Goal: Ask a question

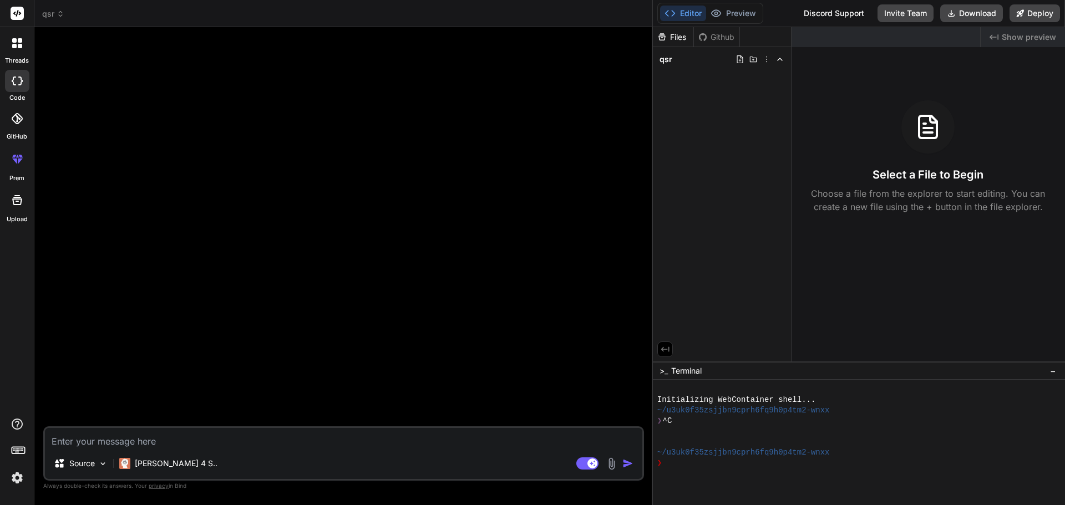
click at [356, 443] on textarea at bounding box center [343, 438] width 597 height 20
type textarea "x"
type textarea "W"
type textarea "x"
type textarea "Wi"
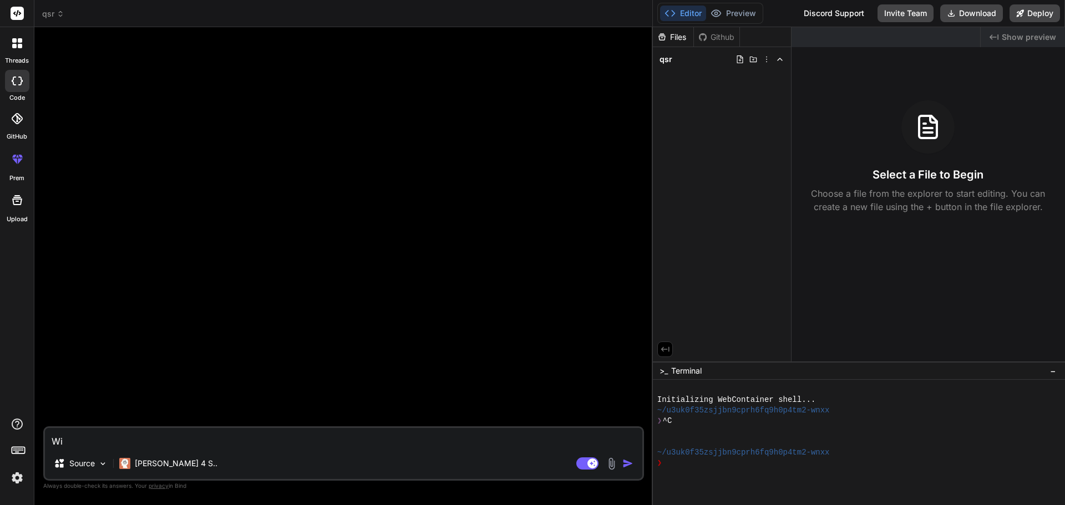
type textarea "x"
type textarea "W"
type textarea "x"
type textarea "Wr"
type textarea "x"
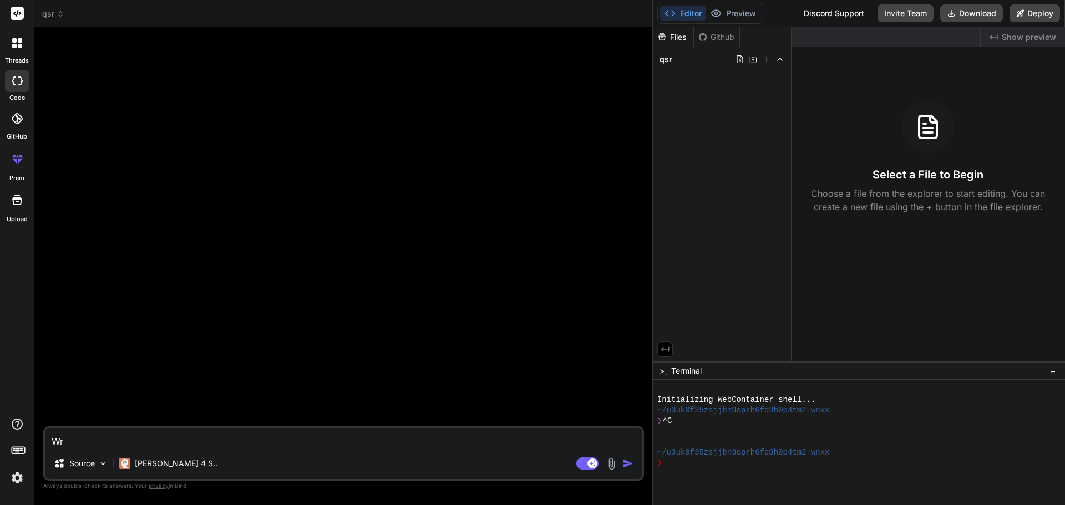
type textarea "Wri"
type textarea "x"
type textarea "Writ"
type textarea "x"
type textarea "Write"
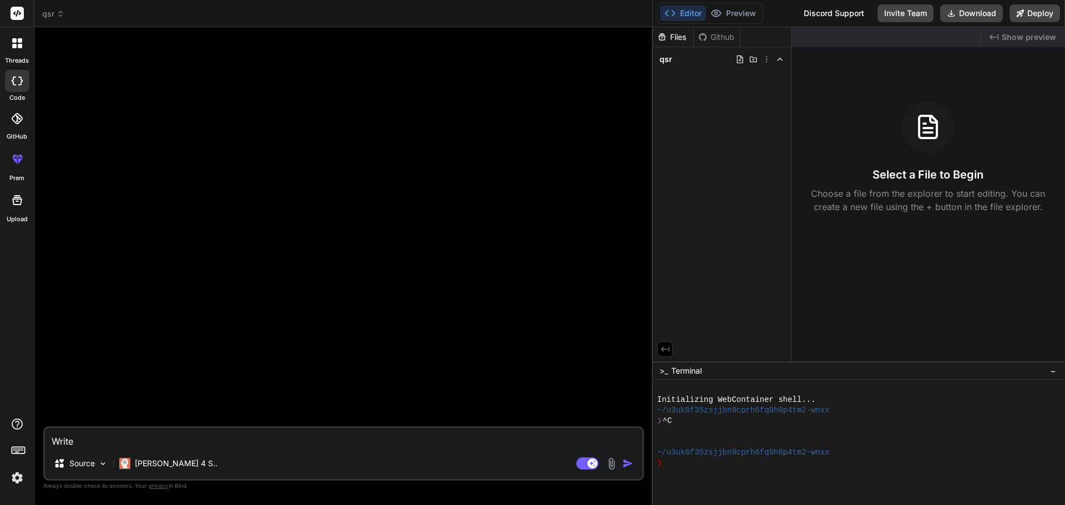
type textarea "x"
type textarea "Write"
type textarea "x"
type textarea "Write s"
type textarea "x"
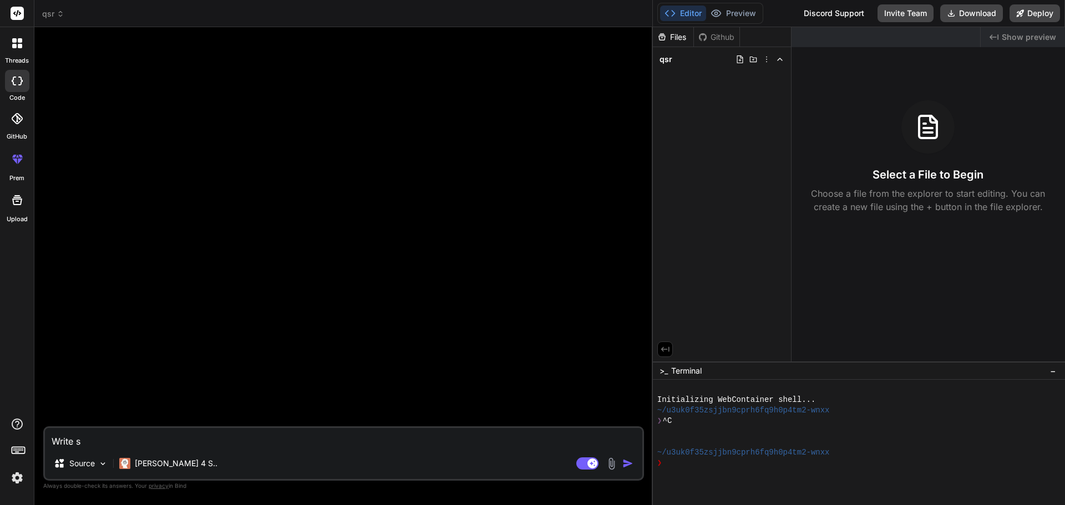
type textarea "Write sy"
type textarea "x"
type textarea "Write syn"
type textarea "x"
type textarea "Write syna"
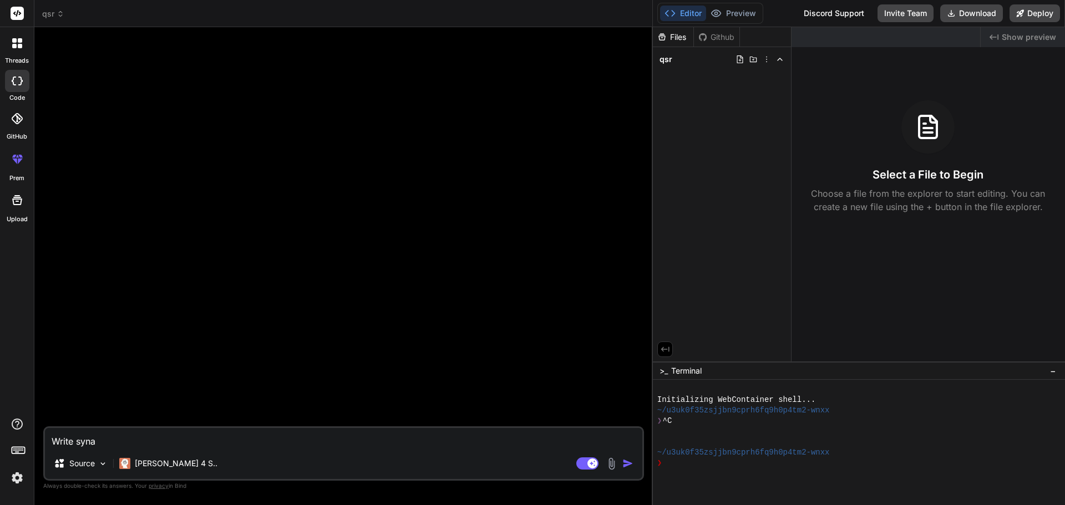
type textarea "x"
type textarea "Write synat"
type textarea "x"
type textarea "Write synatx"
type textarea "x"
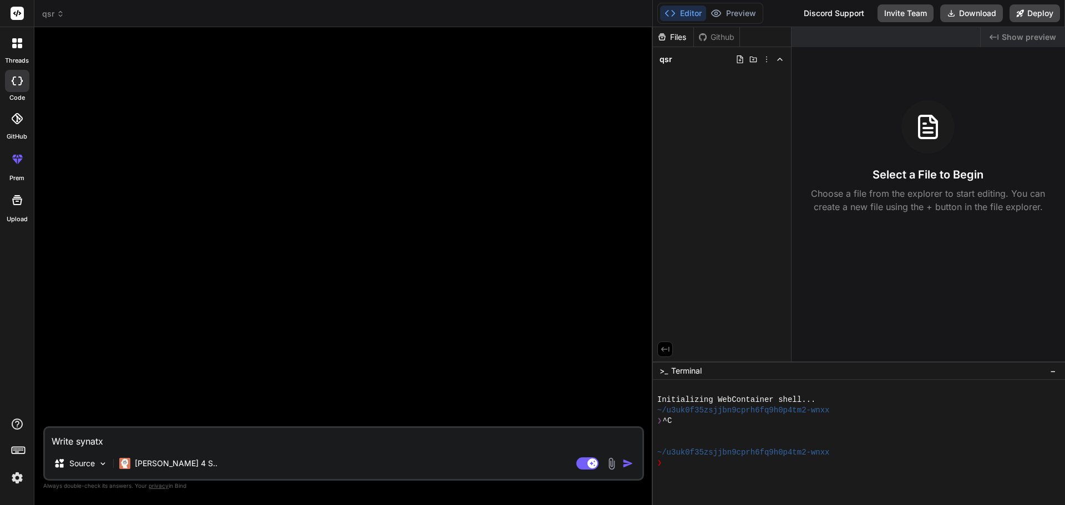
type textarea "Write synatx"
type textarea "x"
type textarea "Write synatx f"
type textarea "x"
type textarea "Write synatx fo"
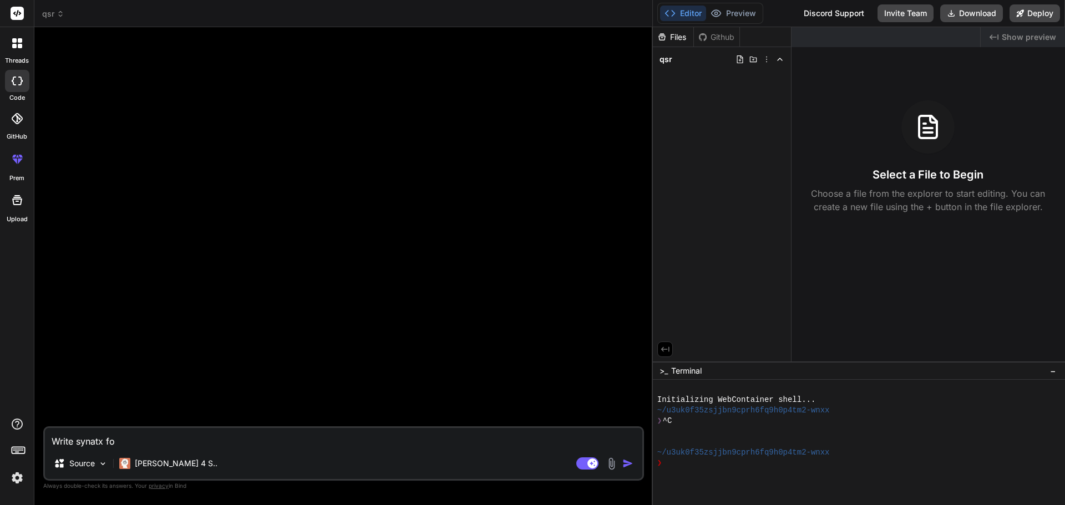
type textarea "x"
type textarea "Write synatx for"
type textarea "x"
type textarea "Write synatx for"
type textarea "x"
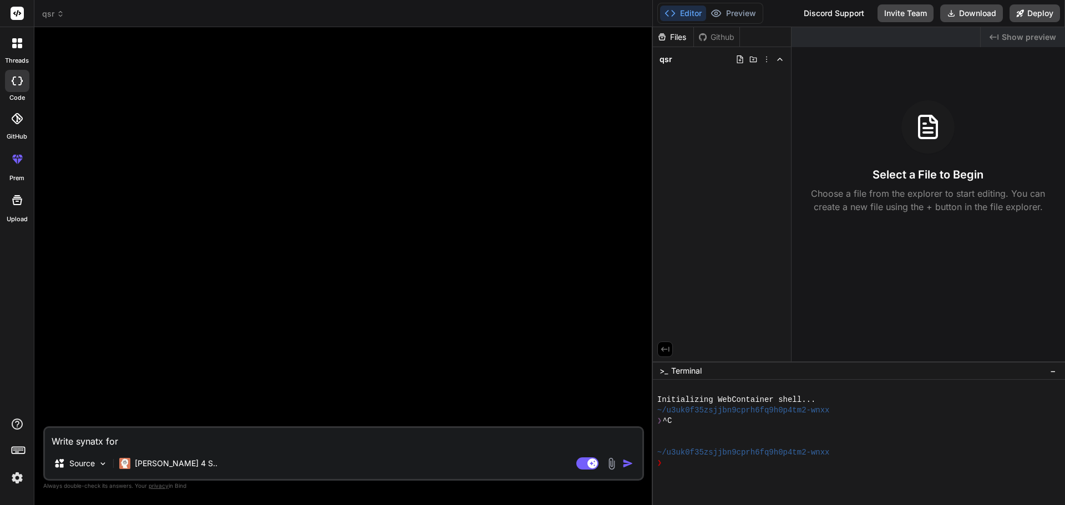
type textarea "Write synatx for"
type textarea "x"
type textarea "Write synatx fo"
type textarea "x"
type textarea "Write synatx f"
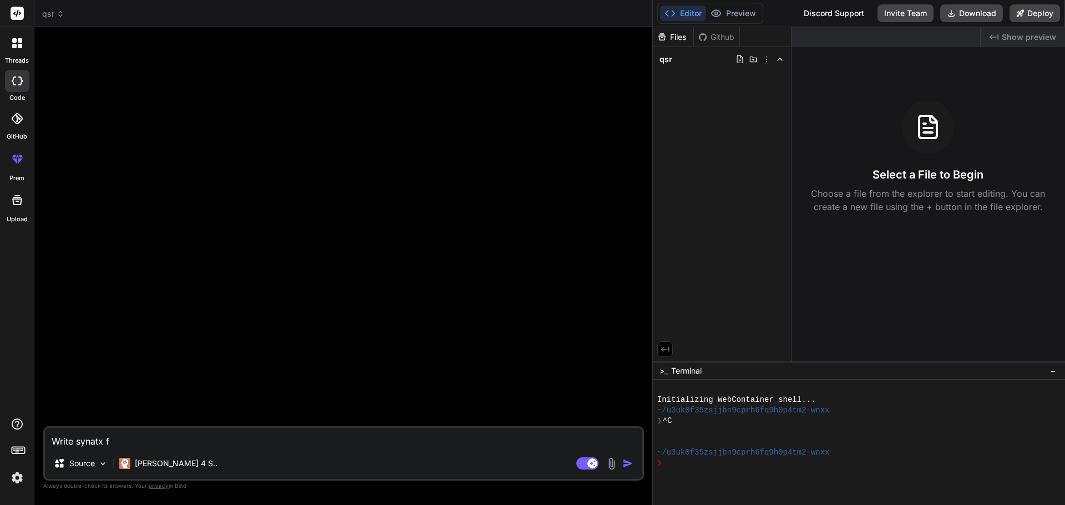
type textarea "x"
type textarea "Write synatx"
type textarea "x"
type textarea "Write synatx"
type textarea "x"
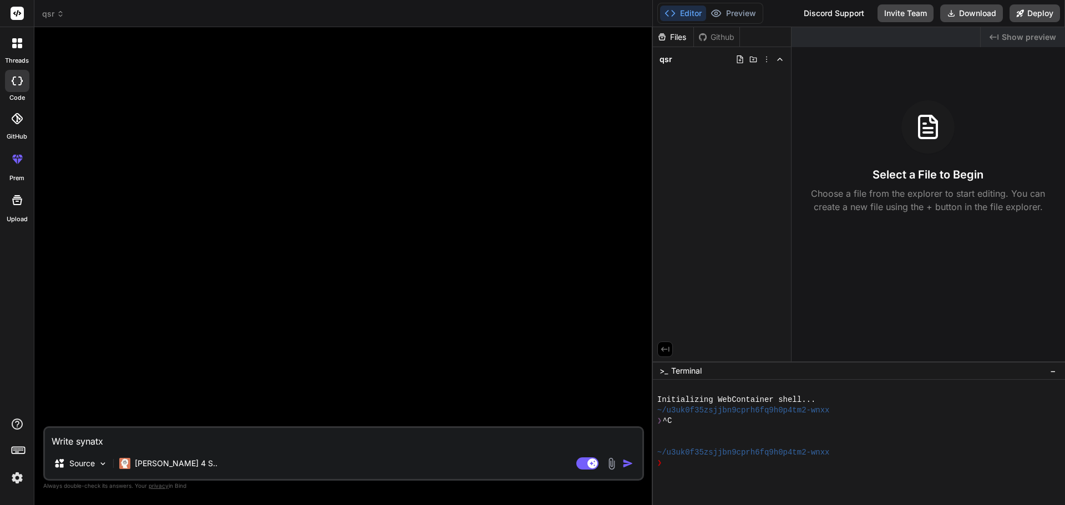
type textarea "Write synat"
type textarea "x"
type textarea "Write syna"
type textarea "x"
type textarea "Write syn"
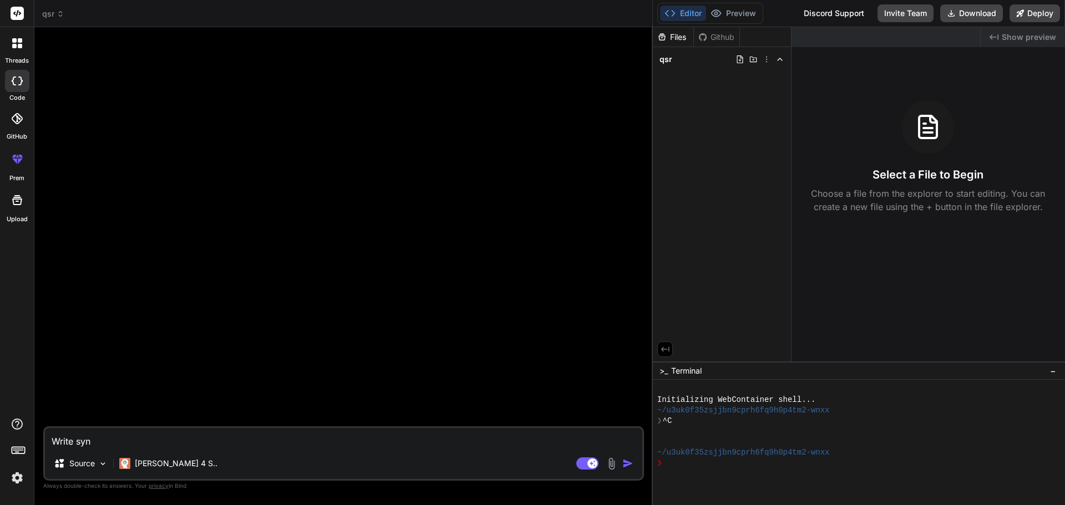
type textarea "x"
type textarea "Write sy"
type textarea "x"
type textarea "Write syn"
type textarea "x"
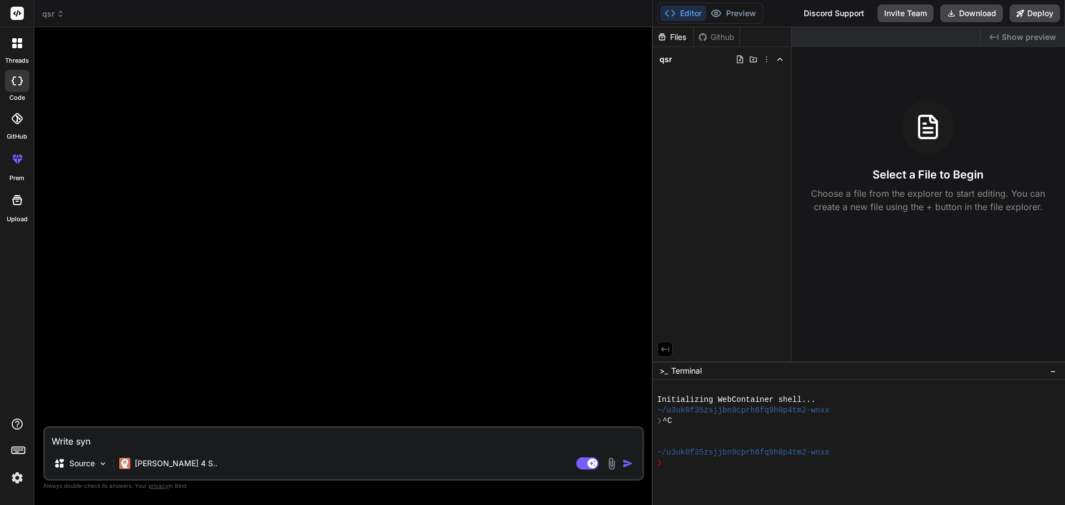
type textarea "Write synt"
type textarea "x"
type textarea "Write synta"
type textarea "x"
type textarea "Write syntax"
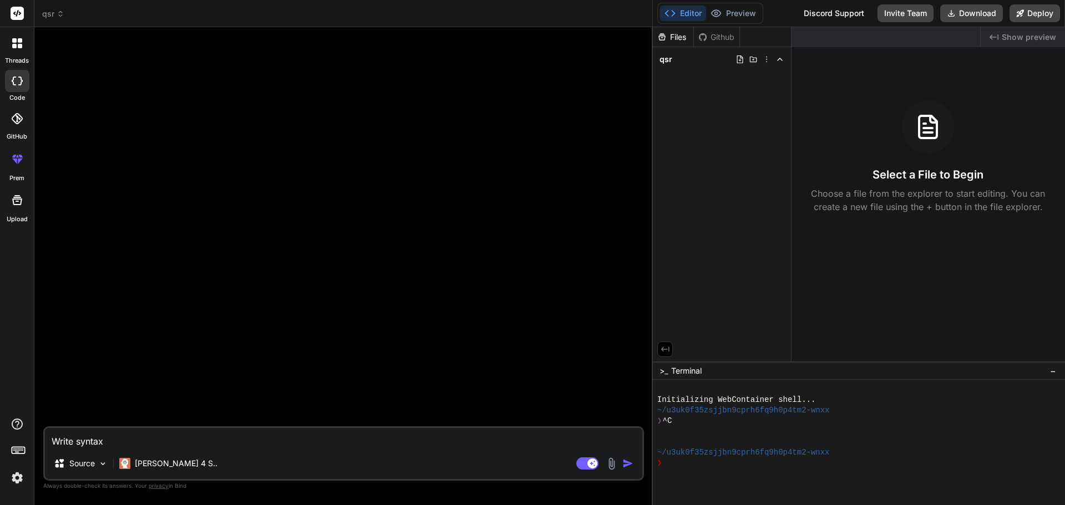
type textarea "x"
type textarea "Write syntax"
type textarea "x"
type textarea "Write syntax f"
type textarea "x"
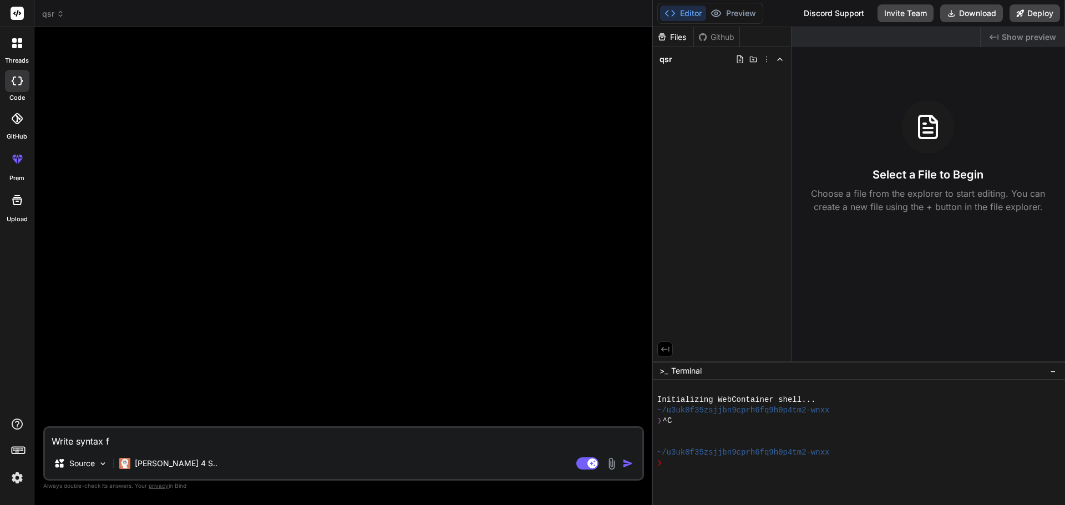
type textarea "Write syntax fo"
type textarea "x"
type textarea "Write syntax for"
type textarea "x"
type textarea "Write syntax for"
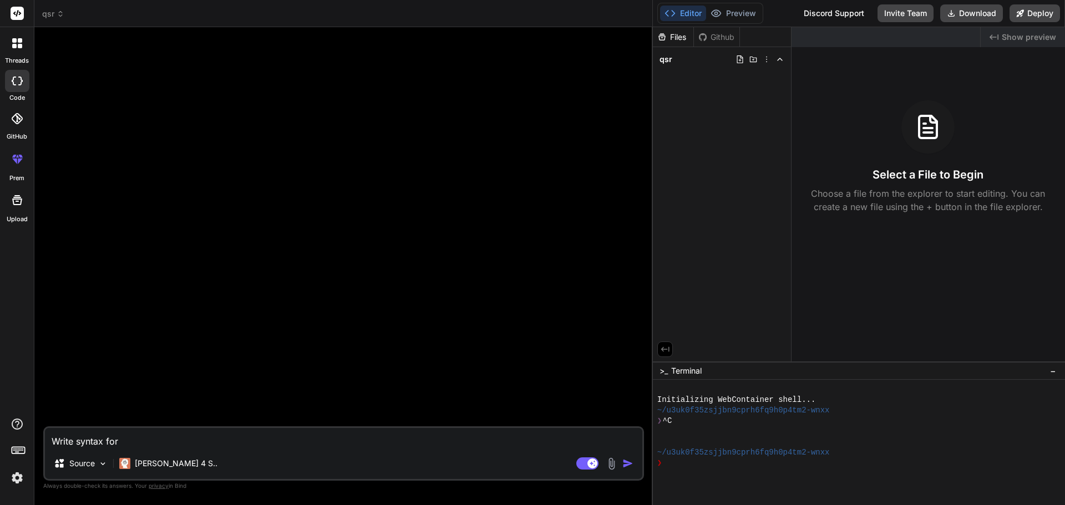
type textarea "x"
type textarea "Write syntax for g"
type textarea "x"
type textarea "Write syntax for ge"
type textarea "x"
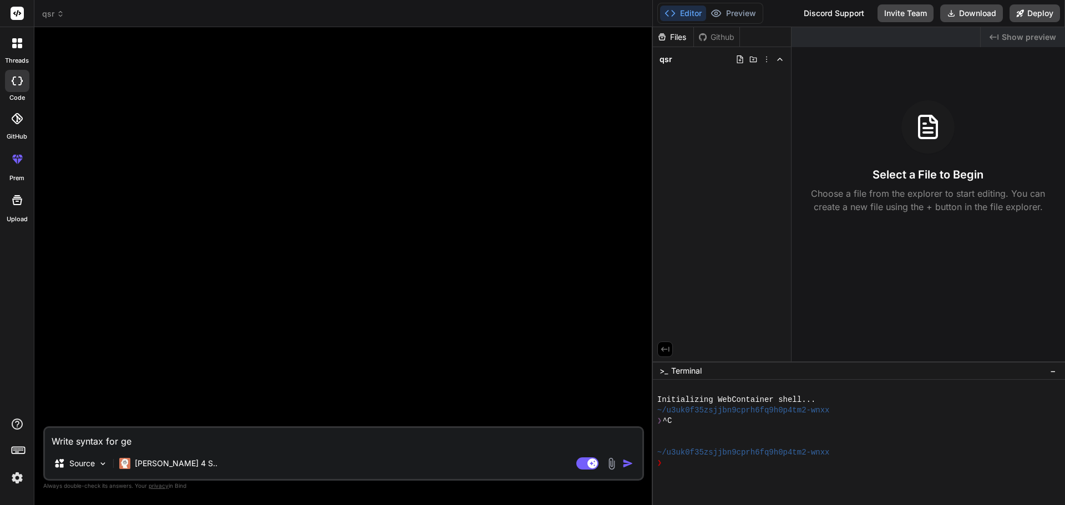
type textarea "Write syntax for get"
type textarea "x"
type textarea "Write syntax for get"
type textarea "x"
type textarea "Write syntax for get v"
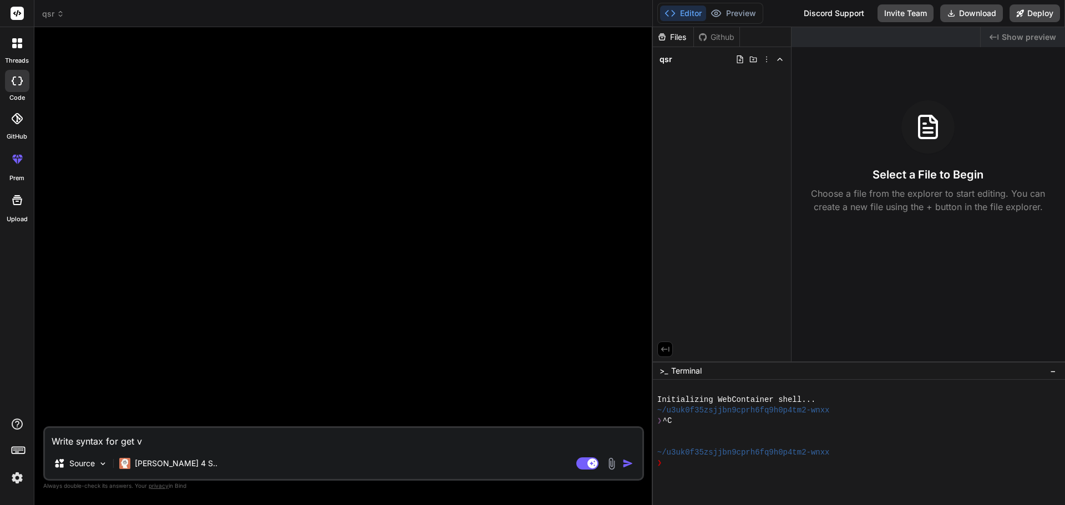
type textarea "x"
type textarea "Write syntax for get vi"
type textarea "x"
type textarea "Write syntax for get vie"
type textarea "x"
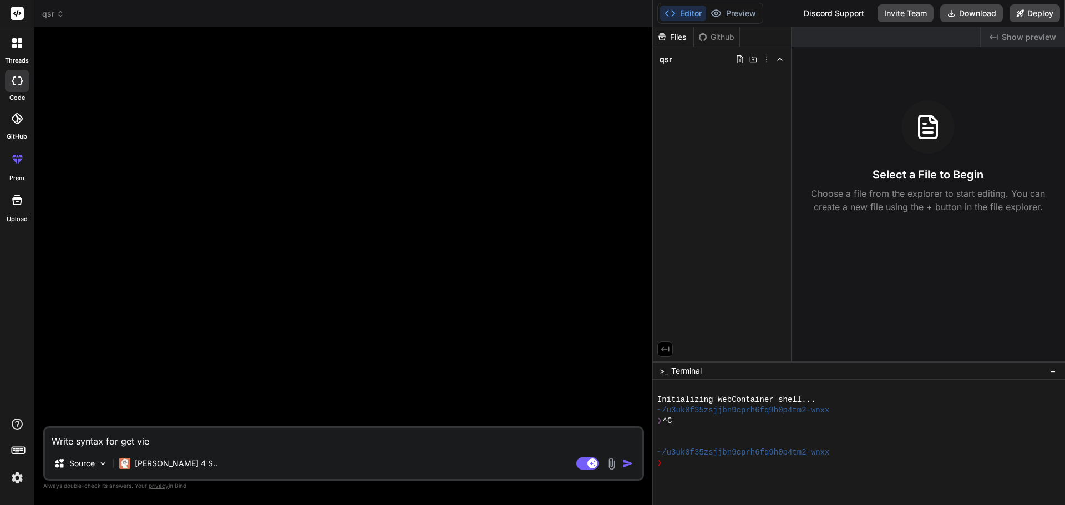
type textarea "Write syntax for get view"
type textarea "x"
type textarea "Write syntax for get view"
type textarea "x"
type textarea "Write syntax for get view n"
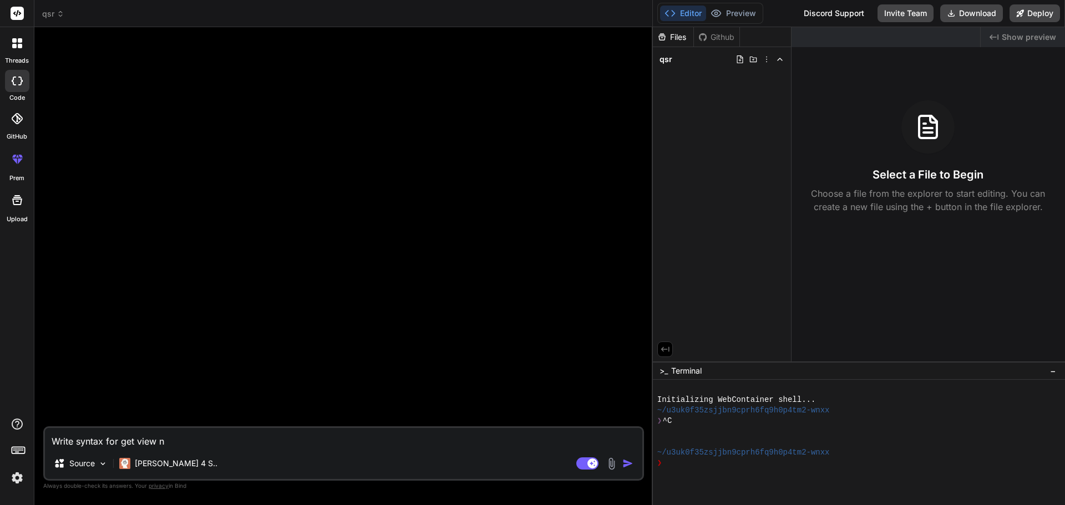
type textarea "x"
type textarea "Write syntax for get view na"
type textarea "x"
type textarea "Write syntax for get view nam"
type textarea "x"
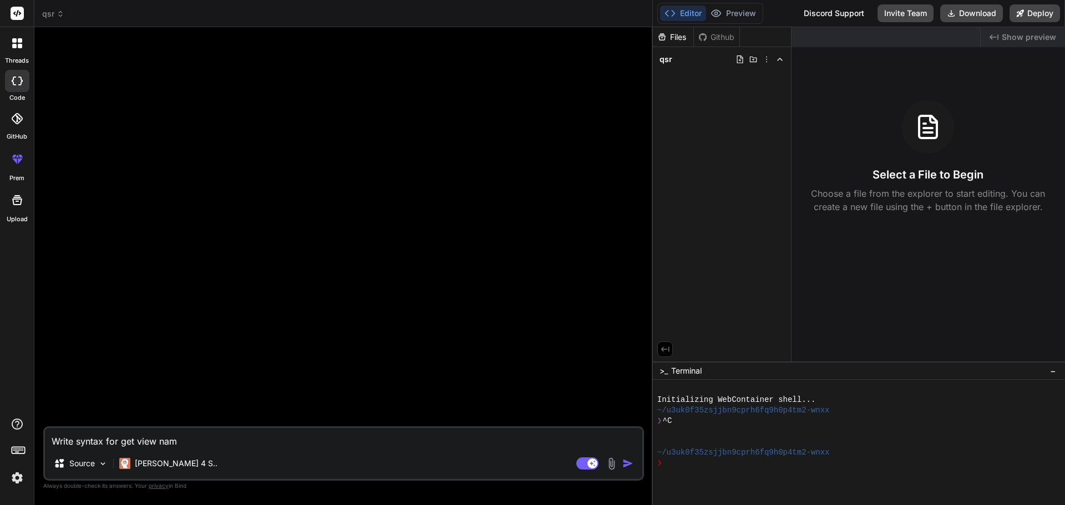
type textarea "Write syntax for get view name"
type textarea "x"
type textarea "Write syntax for get view name"
type textarea "x"
type textarea "Write syntax for get view name w"
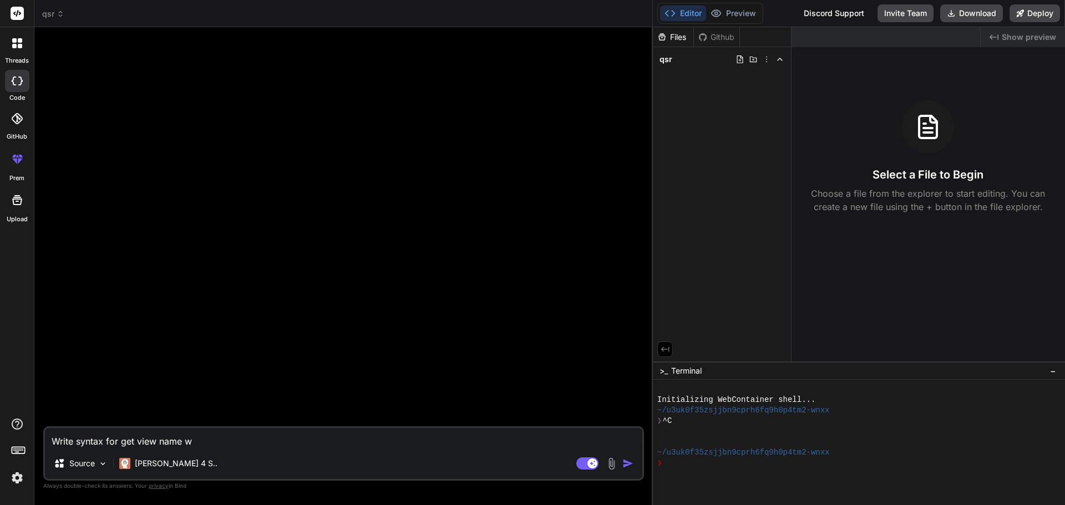
type textarea "x"
type textarea "Write syntax for get view name wh"
type textarea "x"
type textarea "Write syntax for get view name whe"
type textarea "x"
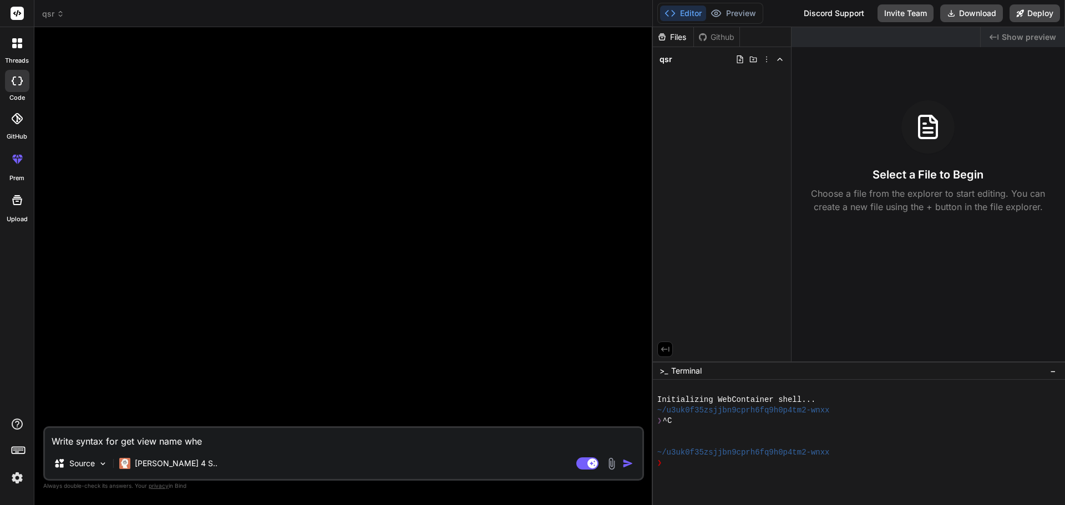
type textarea "Write syntax for get view name wher"
type textarea "x"
type textarea "Write syntax for get view name where"
type textarea "x"
type textarea "Write syntax for get view name where"
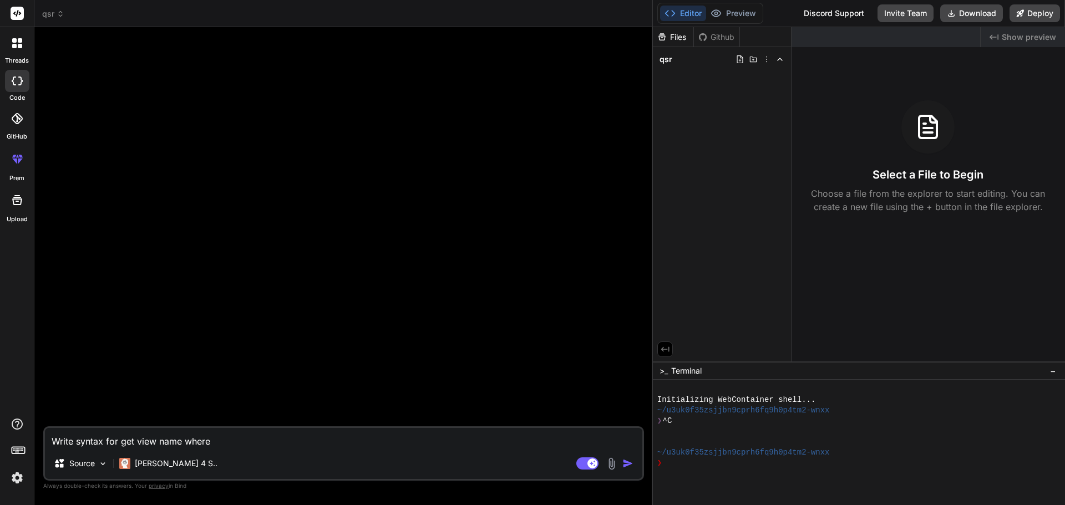
type textarea "x"
type textarea "Write syntax for get view name where i"
type textarea "x"
type textarea "Write syntax for get view name where i"
type textarea "x"
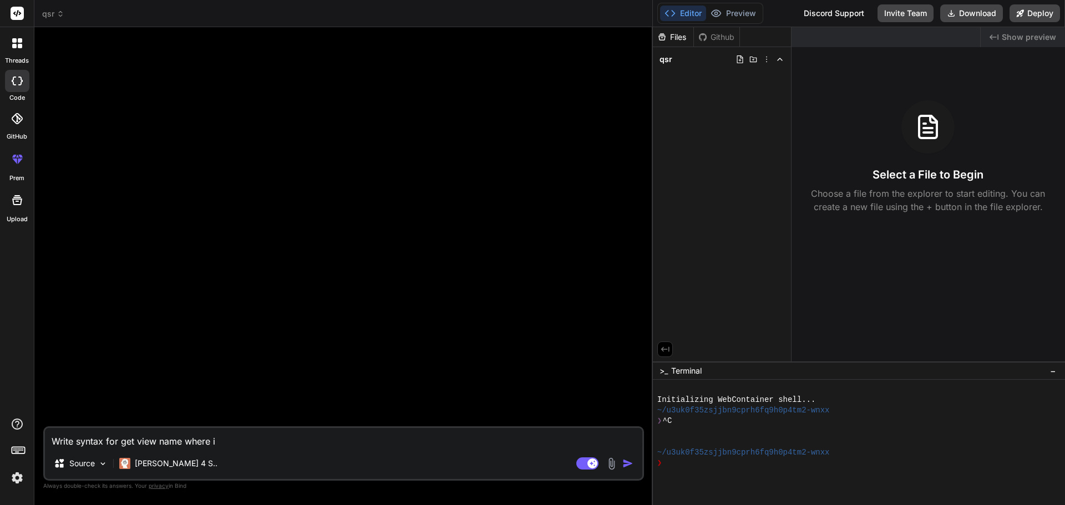
type textarea "Write syntax for get view name where i p"
type textarea "x"
type textarea "Write syntax for get view name where i pa"
type textarea "x"
type textarea "Write syntax for get view name where i par"
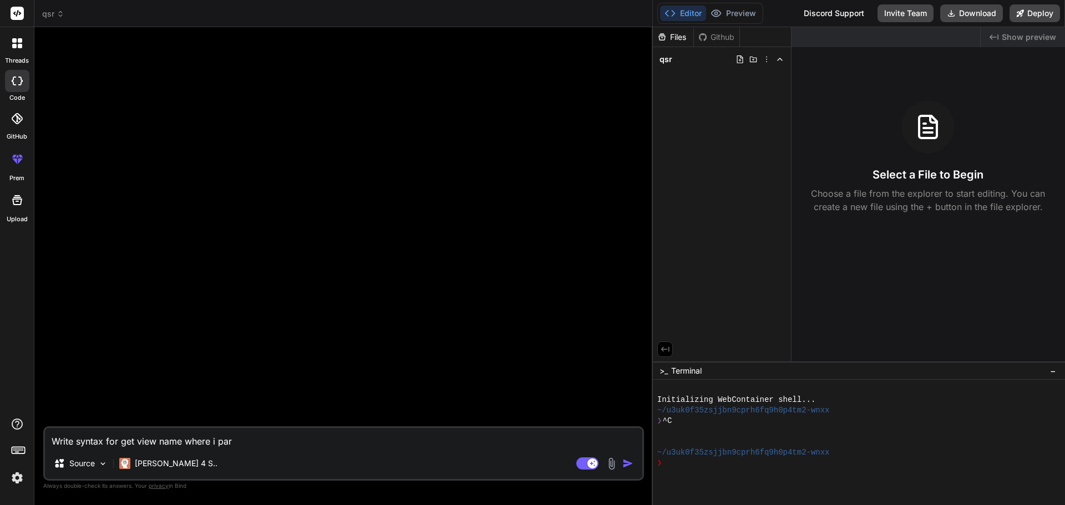
type textarea "x"
type textarea "Write syntax for get view name where i part"
type textarea "x"
type textarea "Write syntax for get view name where i parti"
type textarea "x"
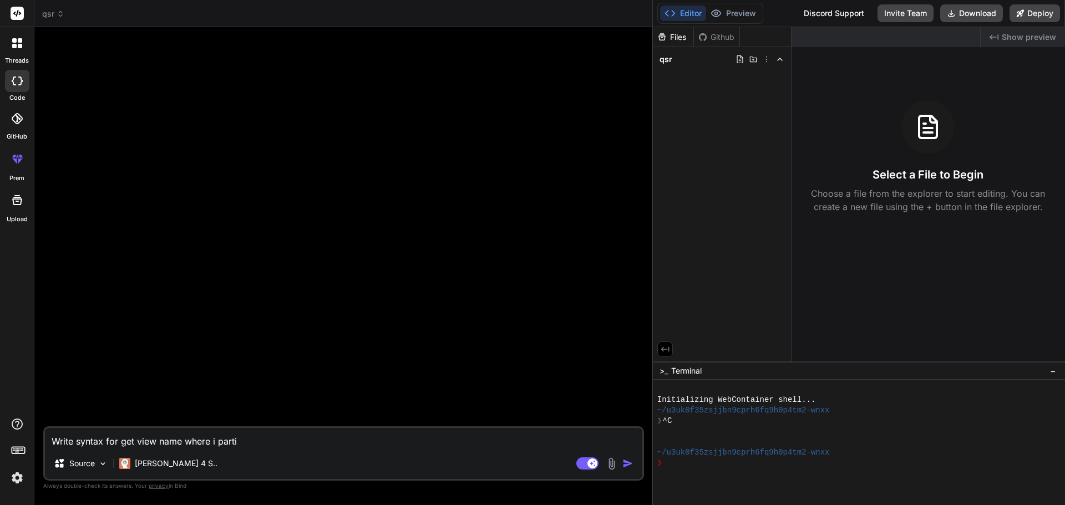
type textarea "Write syntax for get view name where i partic"
type textarea "x"
type textarea "Write syntax for get view name where i particu"
type textarea "x"
type textarea "Write syntax for get view name where i particul"
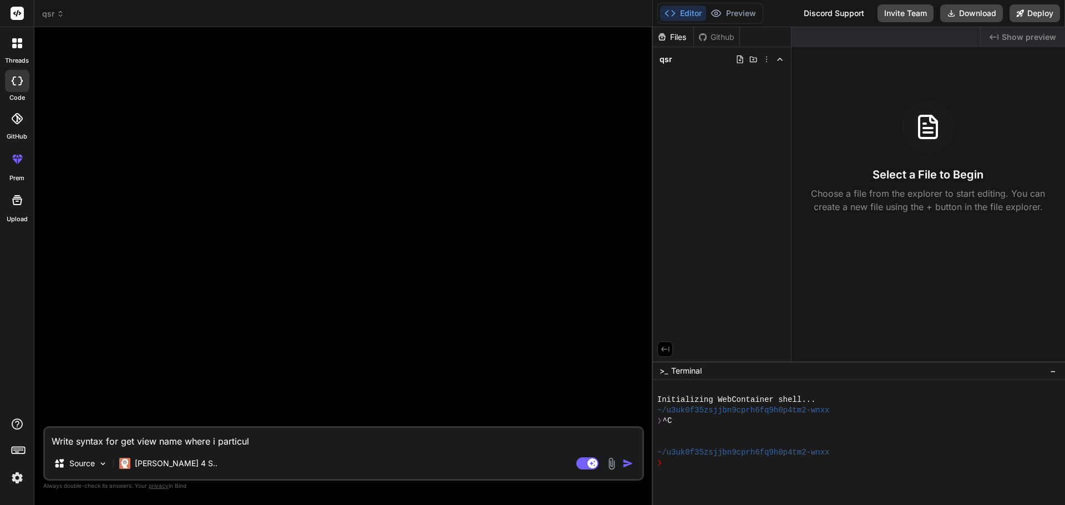
type textarea "x"
type textarea "Write syntax for get view name where i particula"
type textarea "x"
type textarea "Write syntax for get view name where i particular"
type textarea "x"
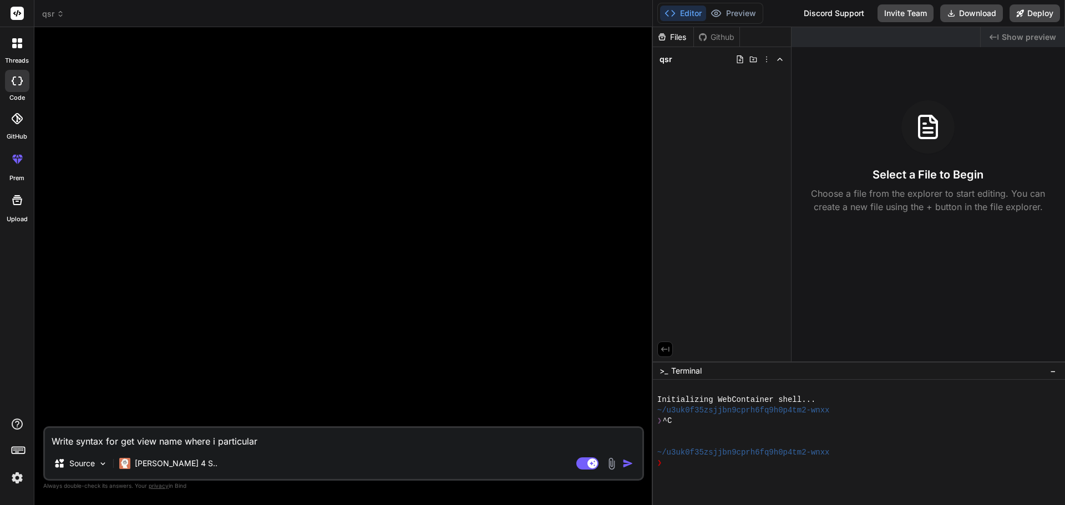
type textarea "Write syntax for get view name where i particular"
type textarea "x"
type textarea "Write syntax for get view name where i particular f"
type textarea "x"
type textarea "Write syntax for get view name where i particular fu"
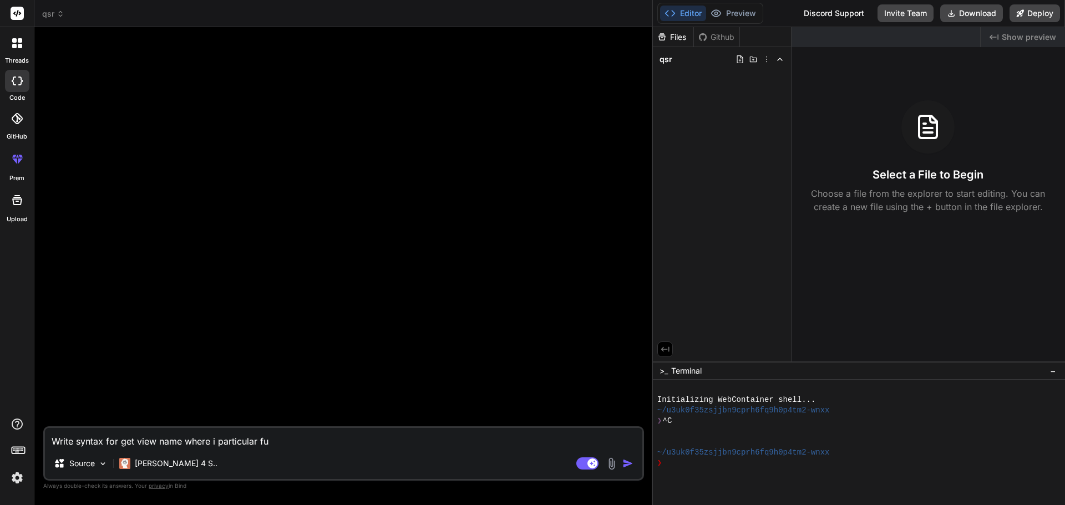
type textarea "x"
type textarea "Write syntax for get view name where i particular fun"
type textarea "x"
type textarea "Write syntax for get view name where i particular func"
type textarea "x"
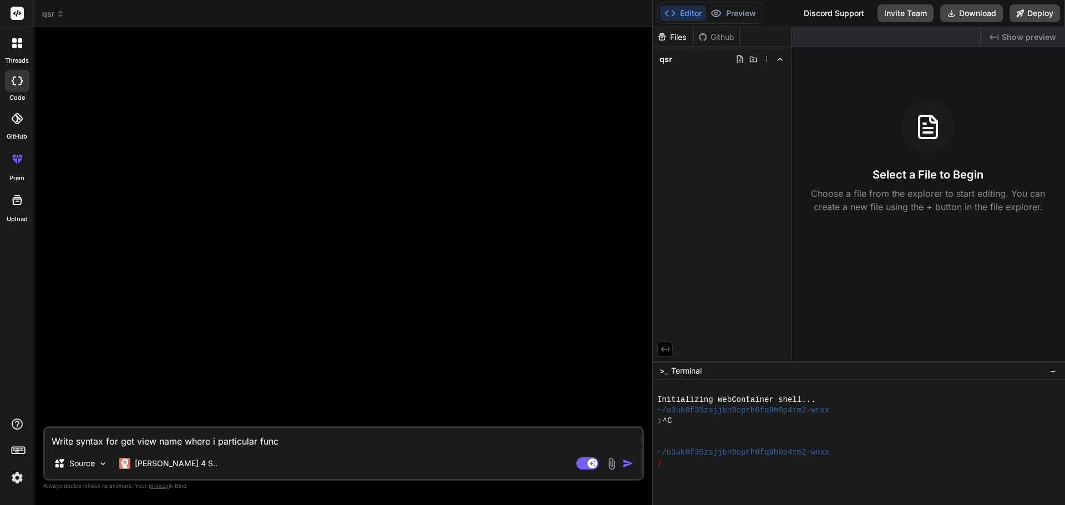
type textarea "Write syntax for get view name where i particular funct"
type textarea "x"
type textarea "Write syntax for get view name where i particular functi"
type textarea "x"
type textarea "Write syntax for get view name where i particular functio"
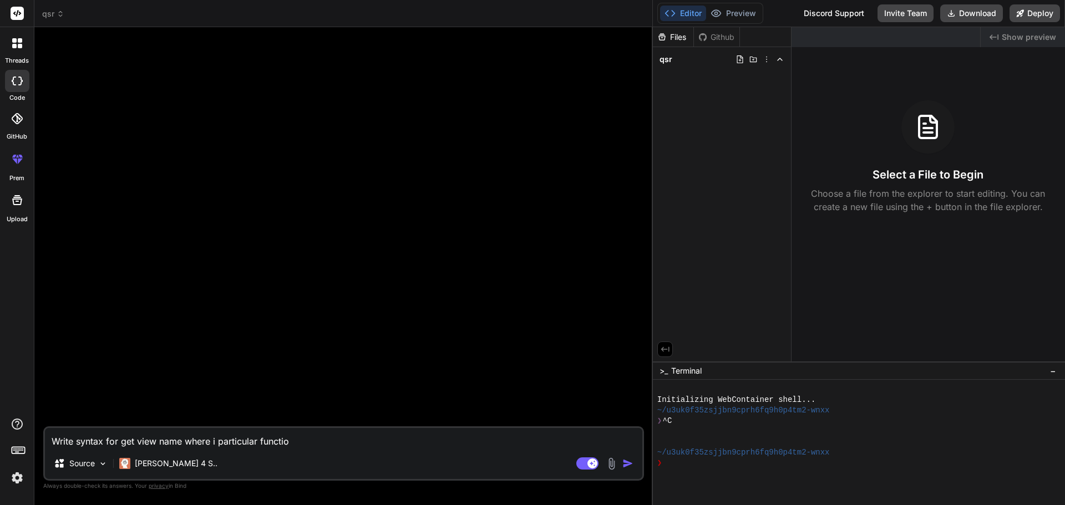
type textarea "x"
type textarea "Write syntax for get view name where i particular function"
type textarea "x"
type textarea "Write syntax for get view name where i particular function"
type textarea "x"
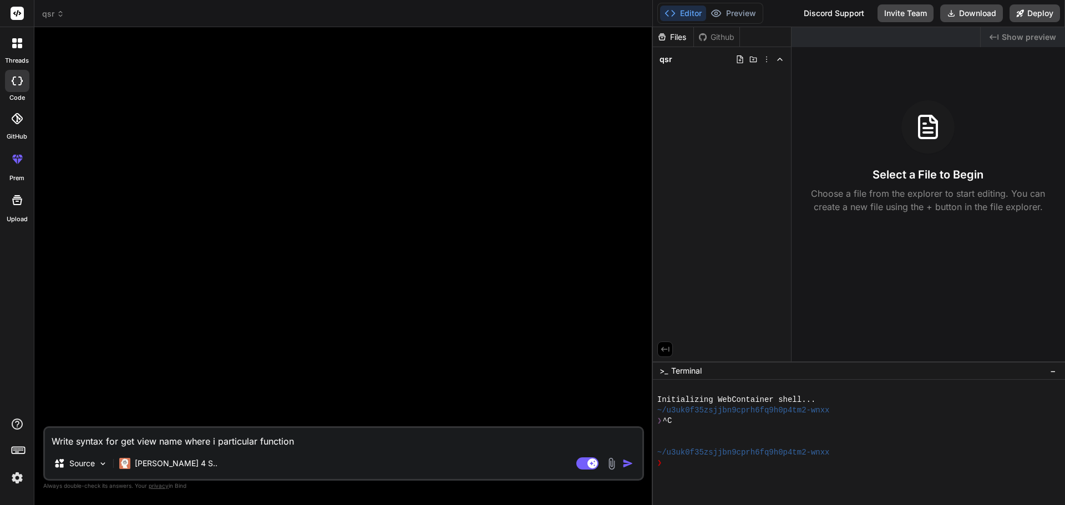
type textarea "Write syntax for get view name where i particular function i"
type textarea "x"
type textarea "Write syntax for get view name where i particular function is"
type textarea "x"
type textarea "Write syntax for get view name where i particular function is"
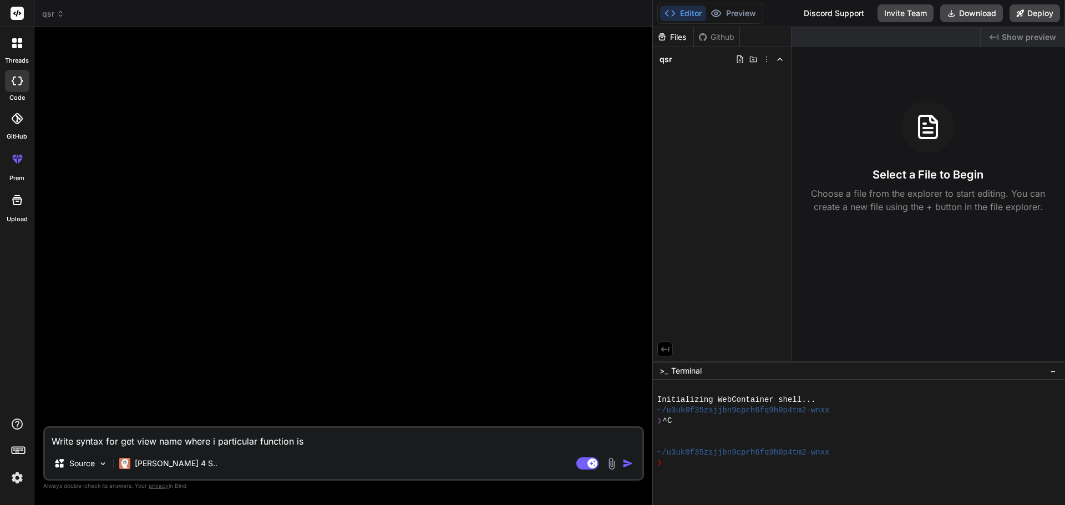
type textarea "x"
type textarea "Write syntax for get view name where i particular function is u"
type textarea "x"
type textarea "Write syntax for get view name where i particular function is us"
type textarea "x"
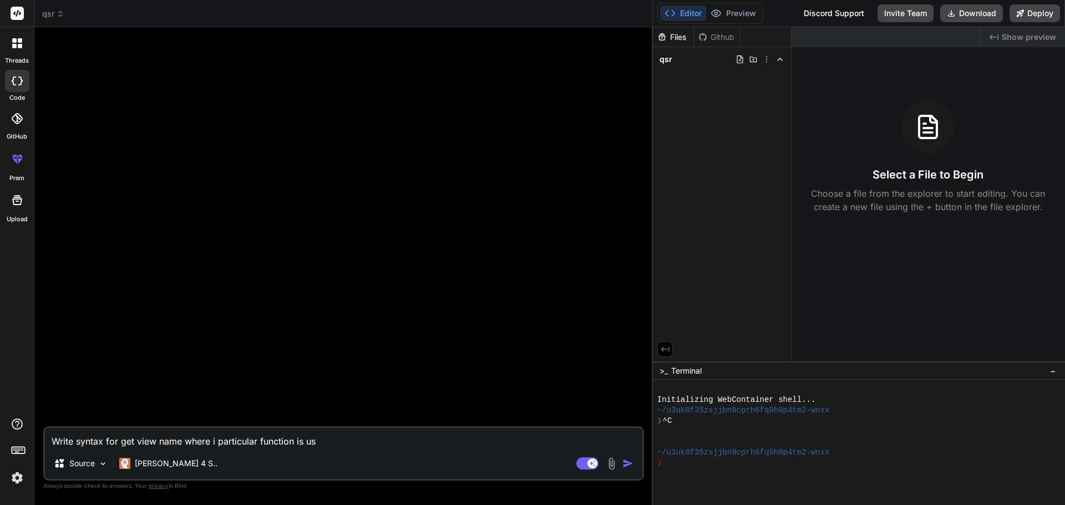
type textarea "Write syntax for get view name where i particular function is usi"
type textarea "x"
type textarea "Write syntax for get view name where i particular function is usin"
type textarea "x"
type textarea "Write syntax for get view name where i particular function is using"
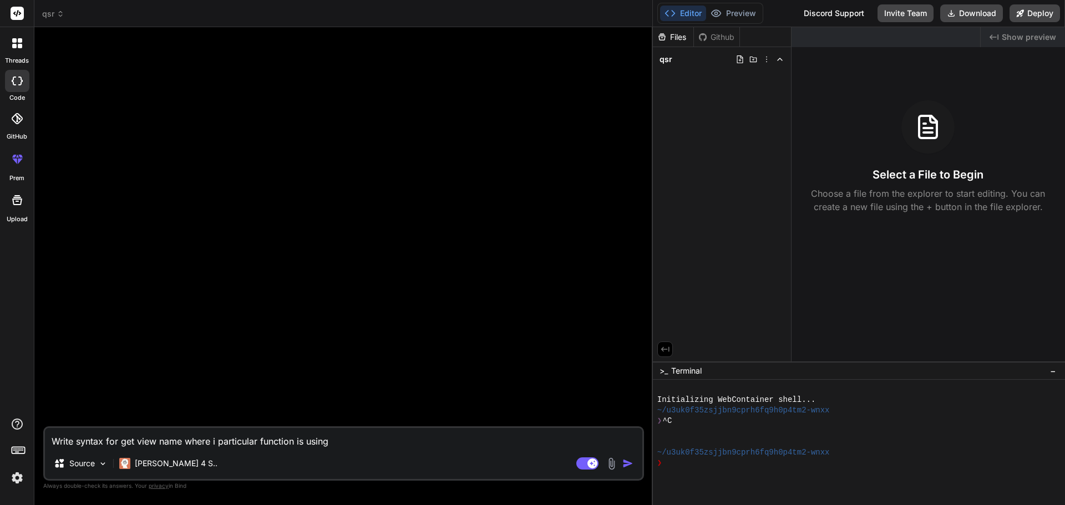
click at [375, 447] on textarea "Write syntax for get view name where i particular function is using" at bounding box center [343, 438] width 597 height 20
type textarea "x"
type textarea "Write syntax for get view name where i particular function is using"
type textarea "x"
type textarea "Write syntax for get view name where i particular function is using i"
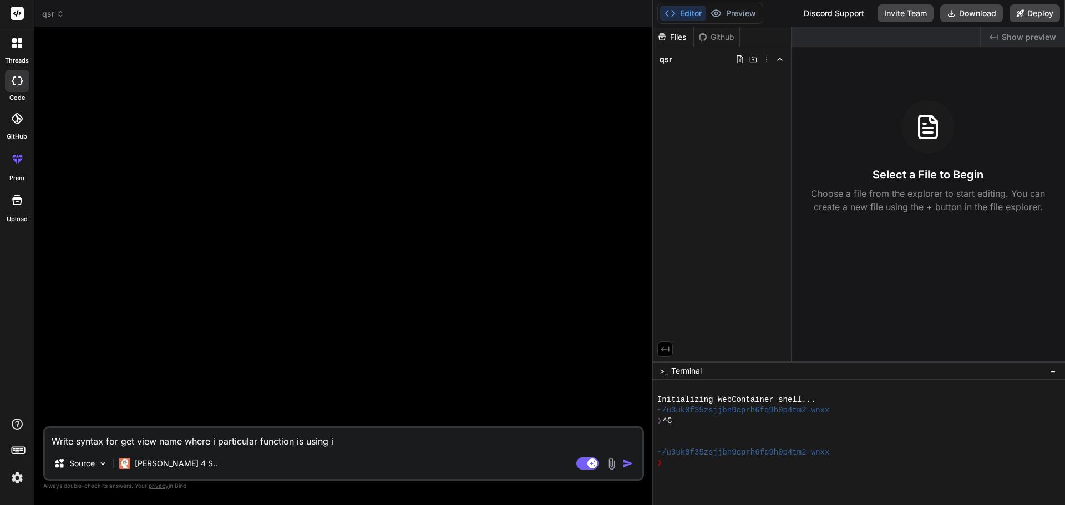
type textarea "x"
type textarea "Write syntax for get view name where i particular function is using in"
type textarea "x"
type textarea "Write syntax for get view name where i particular function is using in"
type textarea "x"
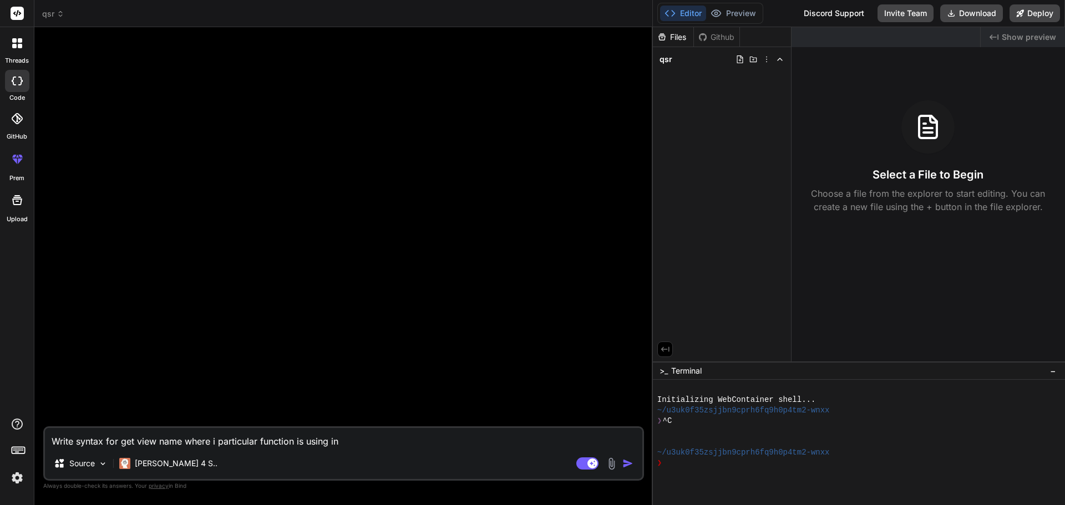
type textarea "Write syntax for get view name where i particular function is using in s"
type textarea "x"
type textarea "Write syntax for get view name where i particular function is using in sq"
type textarea "x"
type textarea "Write syntax for get view name where i particular function is using in sql"
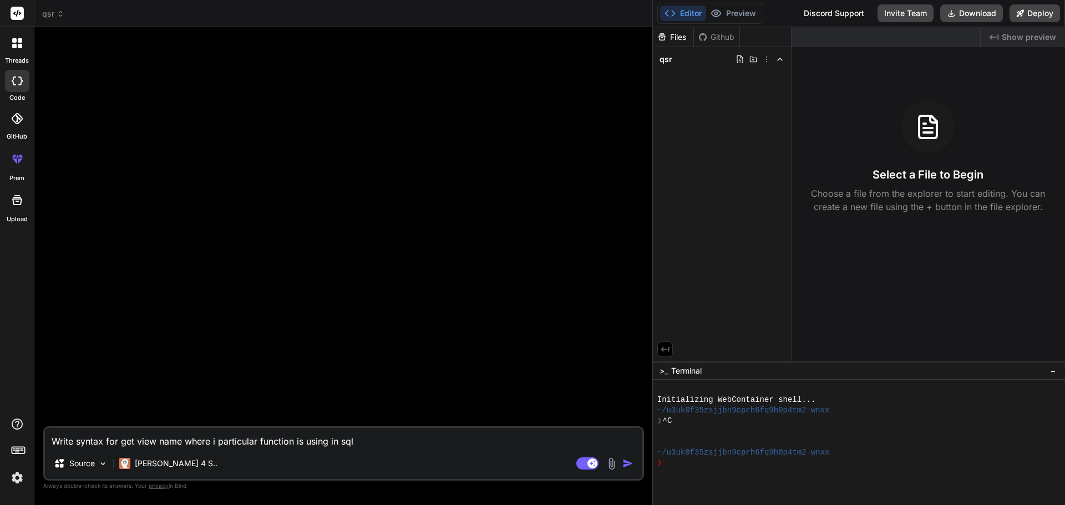
type textarea "x"
type textarea "Write syntax for get view name where i particular function is using in sql"
type textarea "x"
type textarea "Write syntax for get view name where i particular function is using in sql s"
type textarea "x"
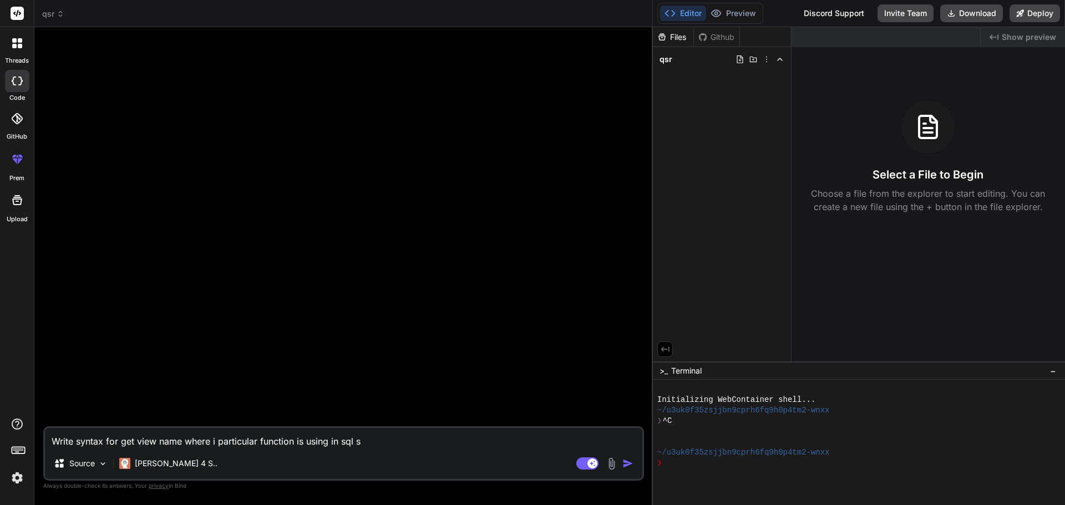
type textarea "Write syntax for get view name where i particular function is using in sql se"
type textarea "x"
type textarea "Write syntax for get view name where i particular function is using in sql ser"
type textarea "x"
type textarea "Write syntax for get view name where i particular function is using in sql serv"
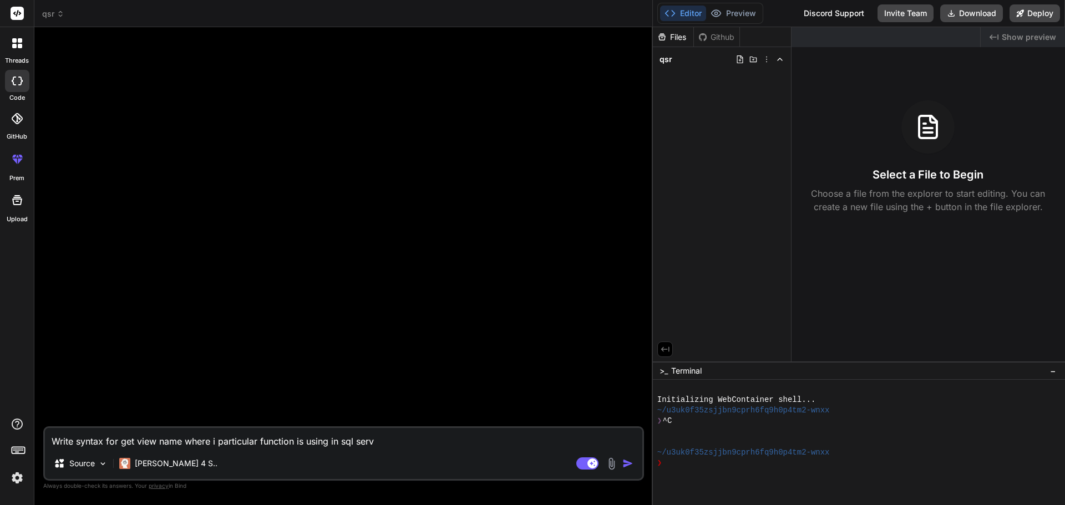
type textarea "x"
type textarea "Write syntax for get view name where i particular function is using in sql serve"
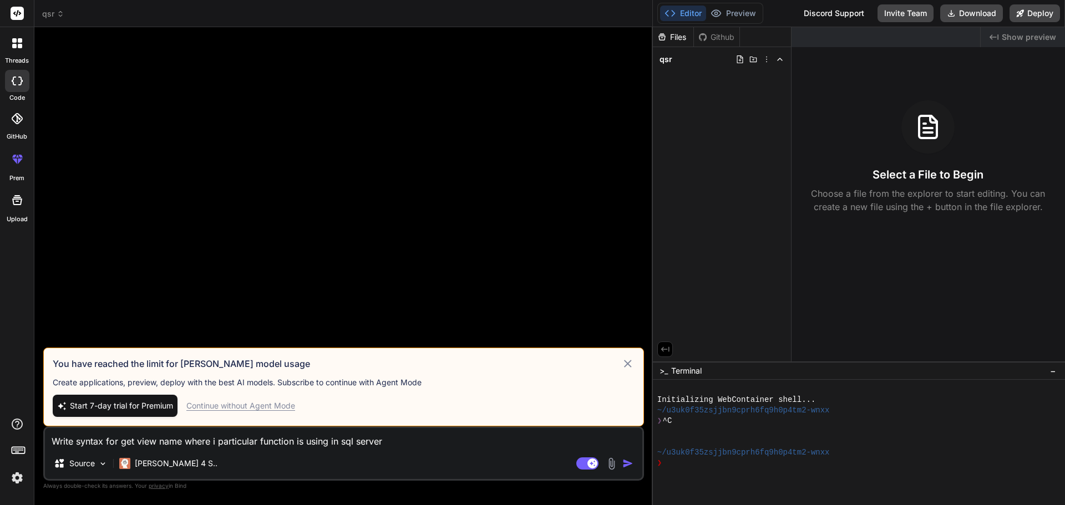
click at [632, 362] on icon at bounding box center [627, 363] width 13 height 13
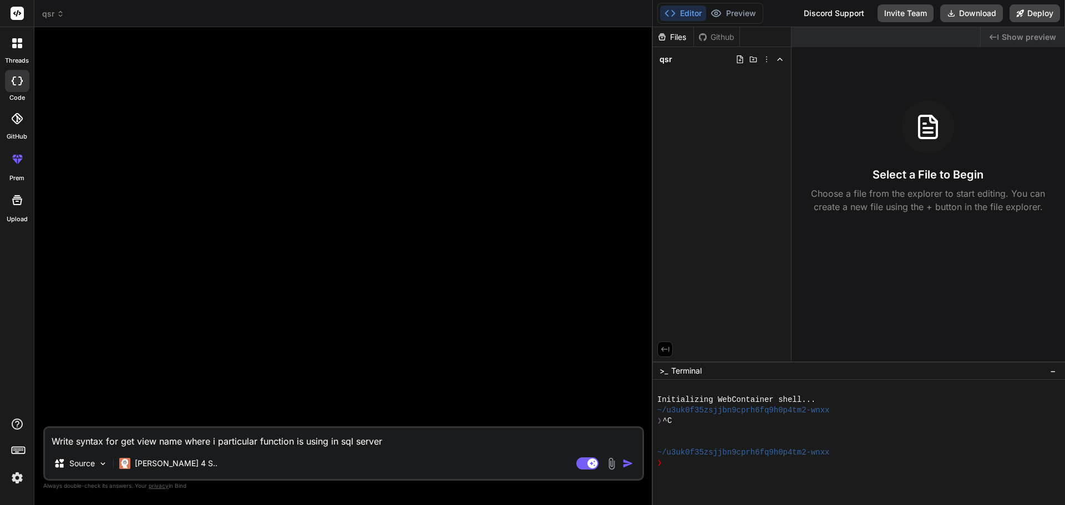
click at [628, 462] on img "button" at bounding box center [627, 463] width 11 height 11
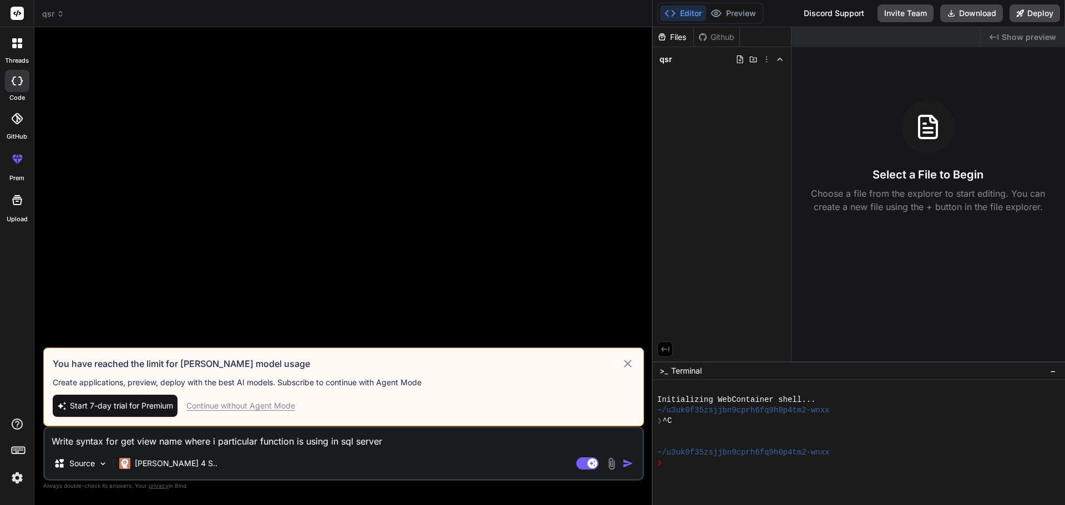
click at [413, 440] on textarea "Write syntax for get view name where i particular function is using in sql serv…" at bounding box center [343, 438] width 597 height 20
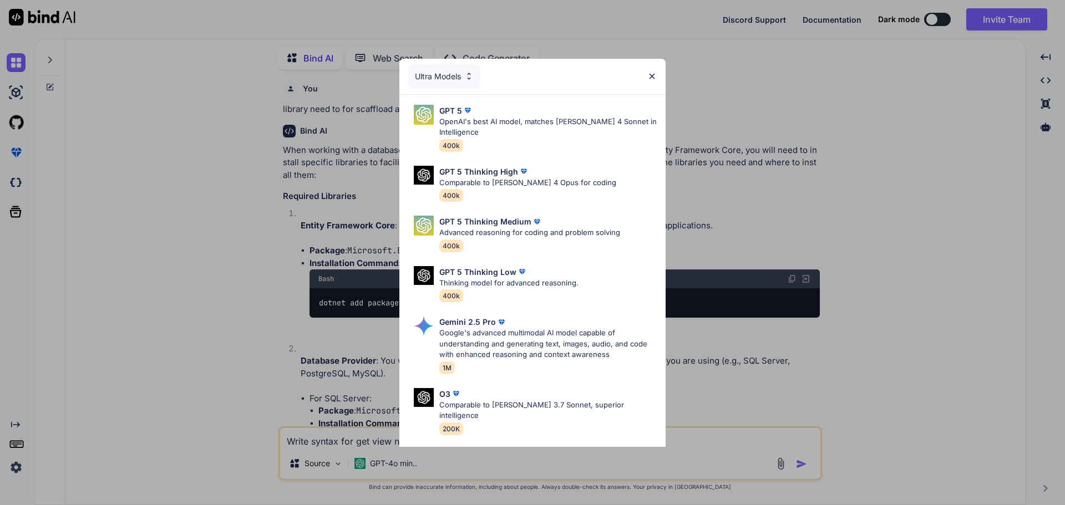
scroll to position [2205, 0]
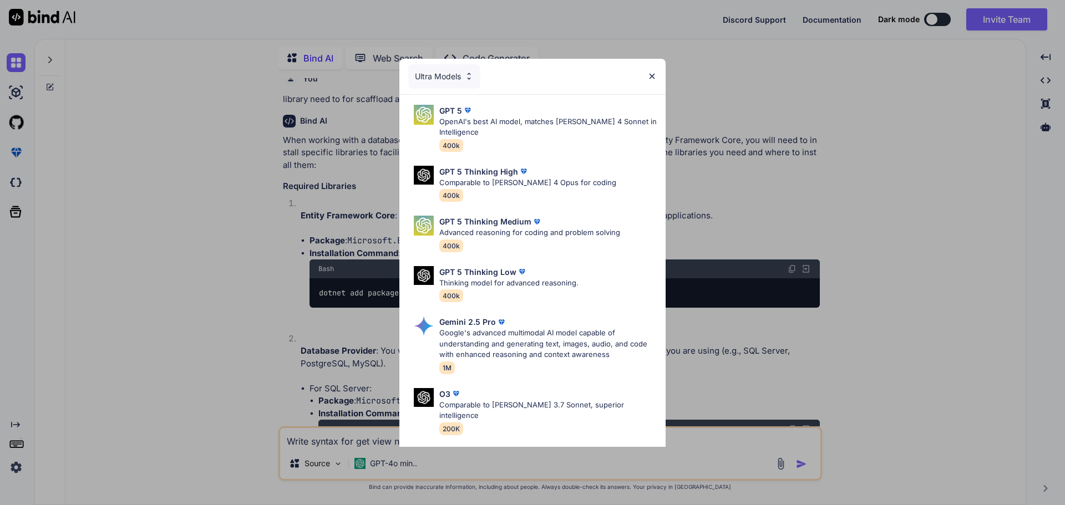
click at [963, 163] on div "Ultra Models GPT 5 OpenAI's best AI model, matches Claude 4 Sonnet in Intellige…" at bounding box center [532, 252] width 1065 height 505
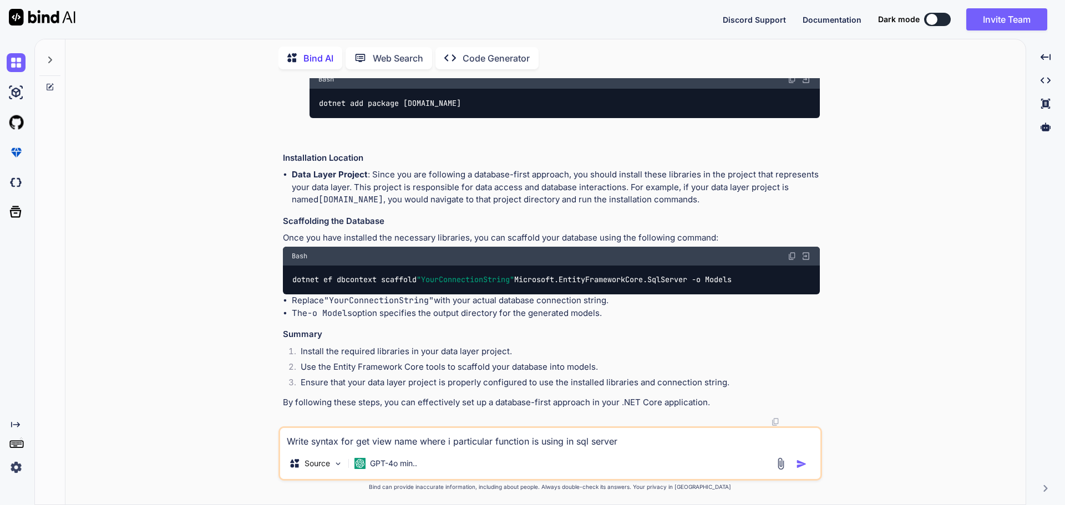
scroll to position [2935, 0]
click at [636, 446] on textarea "Write syntax for get view name where i particular function is using in sql serv…" at bounding box center [550, 438] width 540 height 20
type textarea "x"
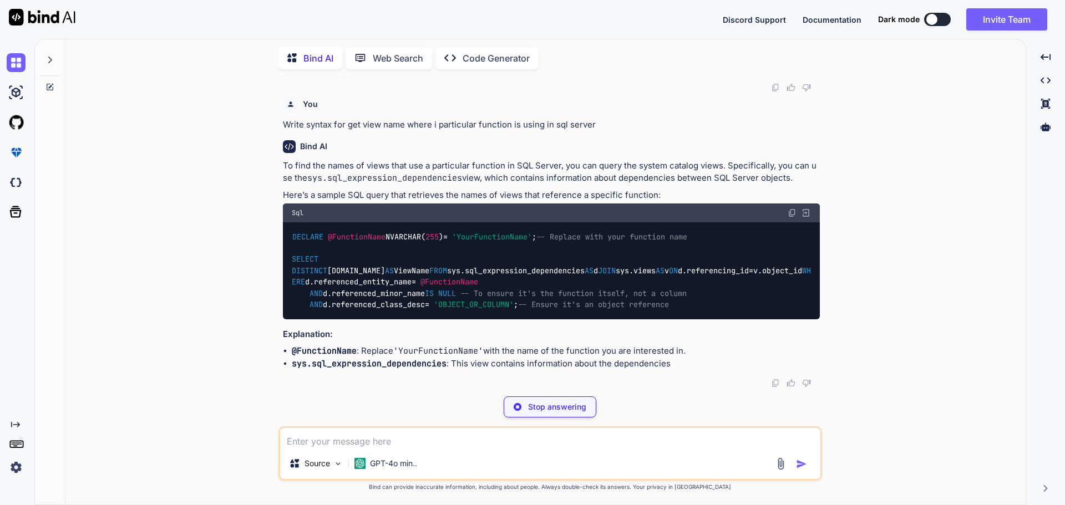
scroll to position [3326, 0]
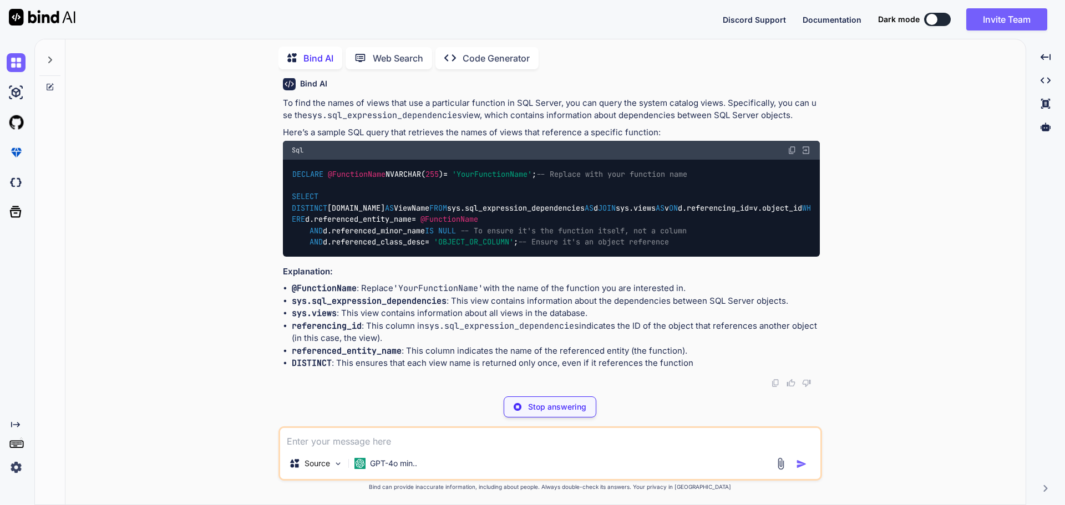
click at [792, 155] on img at bounding box center [792, 150] width 9 height 9
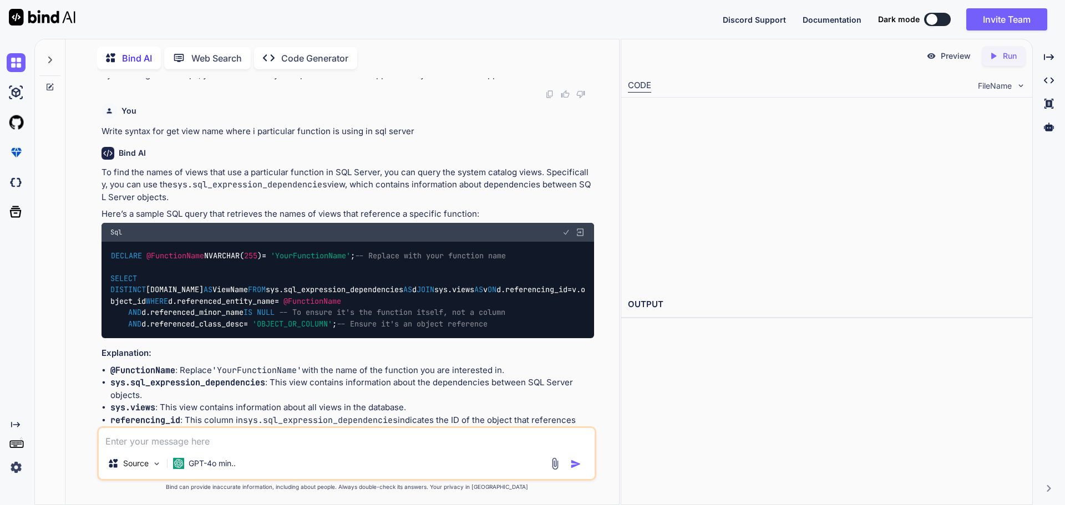
scroll to position [3401, 0]
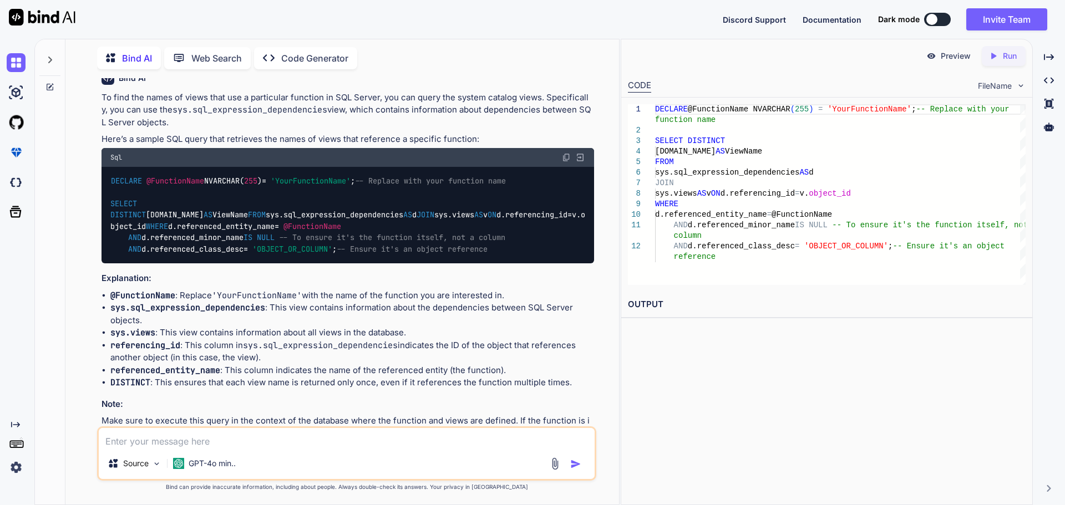
type textarea "x"
click at [307, 437] on textarea at bounding box center [347, 438] width 496 height 20
paste textarea "Invalid column name 'referenced_minor_name'."
type textarea "Invalid column name 'referenced_minor_name'."
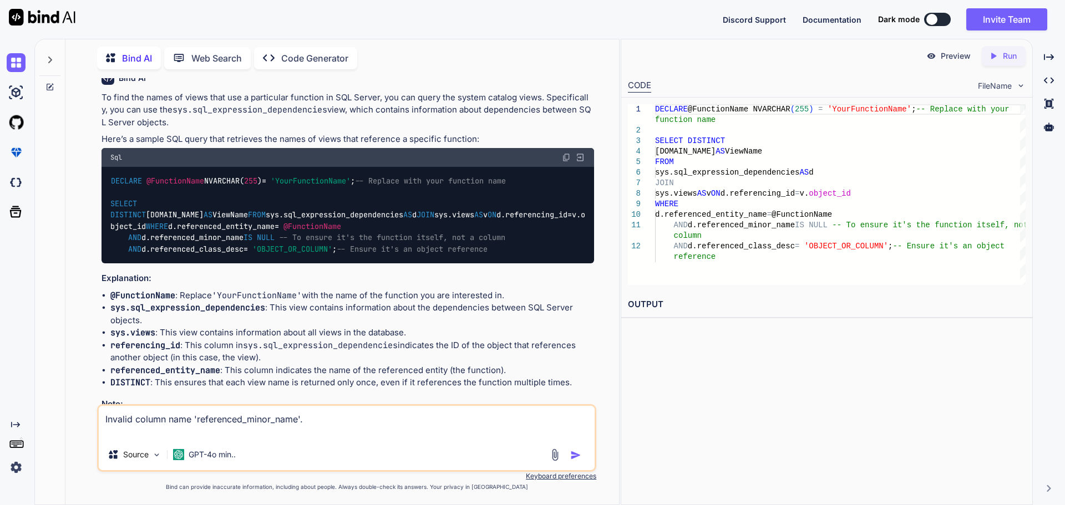
type textarea "x"
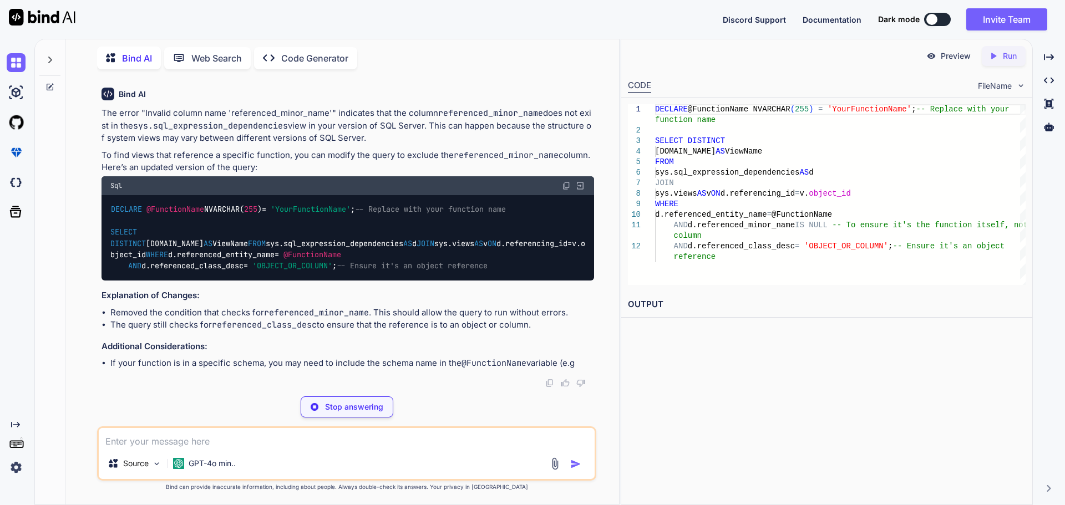
scroll to position [3956, 0]
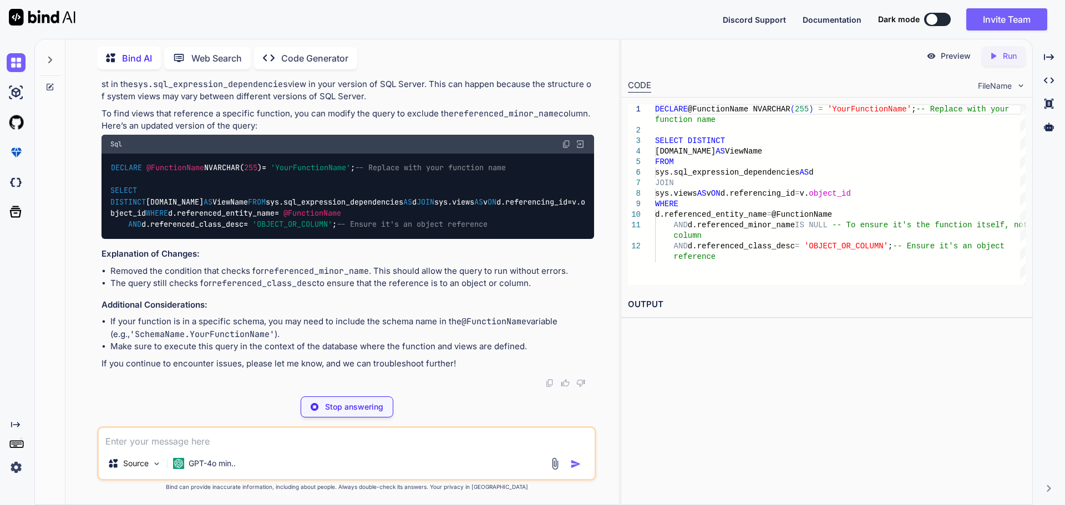
type textarea "x"
type textarea "d.referenced_entity_name = @FunctionName AND d.referenced_class_desc = 'OBJECT_…"
click at [566, 140] on img at bounding box center [566, 144] width 9 height 9
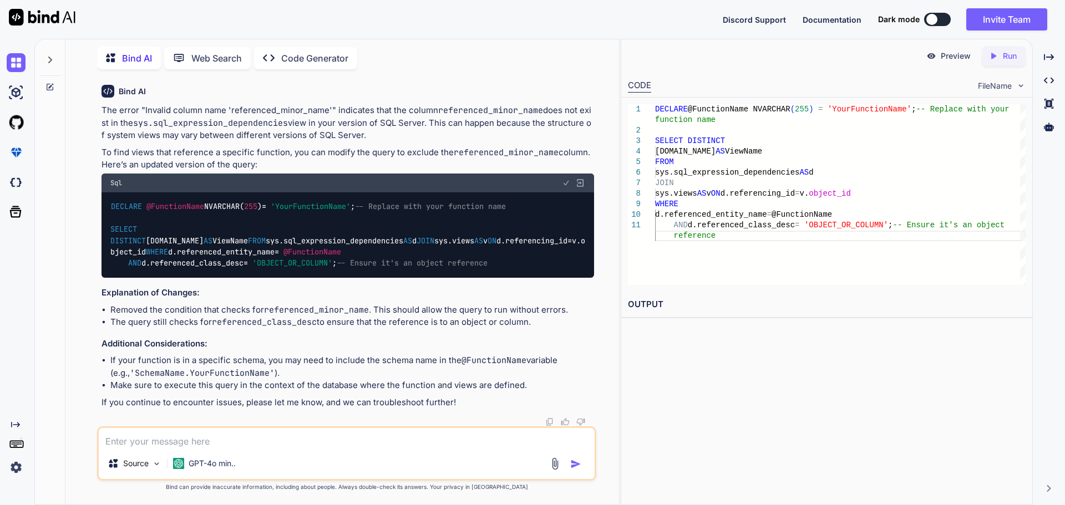
click at [532, 194] on div "DECLARE @FunctionName NVARCHAR( 255 ) = 'YourFunctionName' ; -- Replace with yo…" at bounding box center [348, 235] width 493 height 85
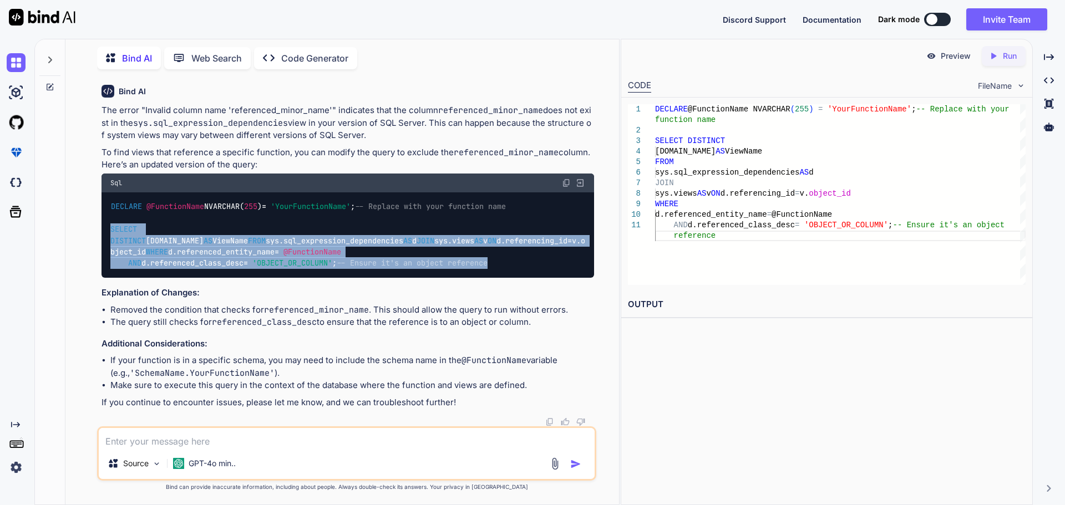
drag, startPoint x: 136, startPoint y: 184, endPoint x: 550, endPoint y: 265, distance: 421.2
click at [548, 269] on div "DECLARE @FunctionName NVARCHAR( 255 ) = 'YourFunctionName' ; -- Replace with yo…" at bounding box center [348, 235] width 493 height 85
copy code "SELECT DISTINCT v.name AS ViewName FROM sys.sql_expression_dependencies AS d JO…"
